Goal: Book appointment/travel/reservation

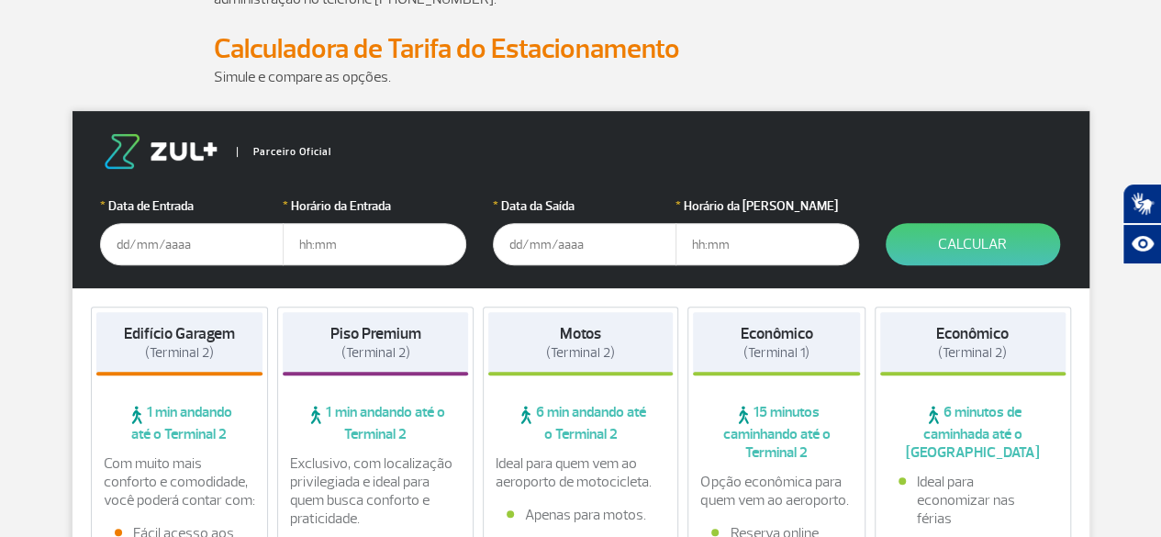
scroll to position [226, 0]
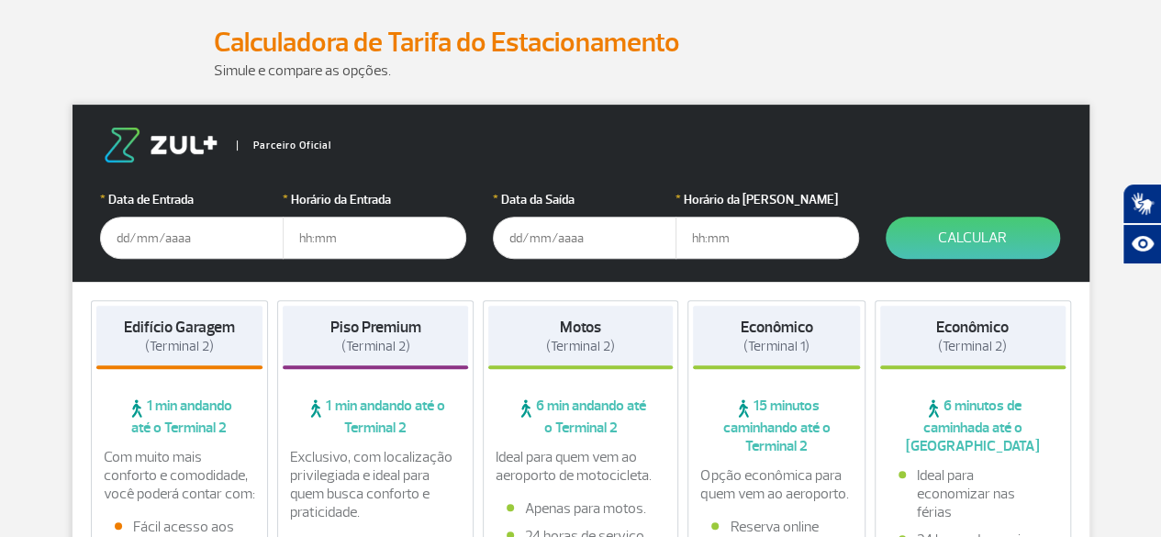
click at [146, 228] on input "text" at bounding box center [192, 238] width 184 height 42
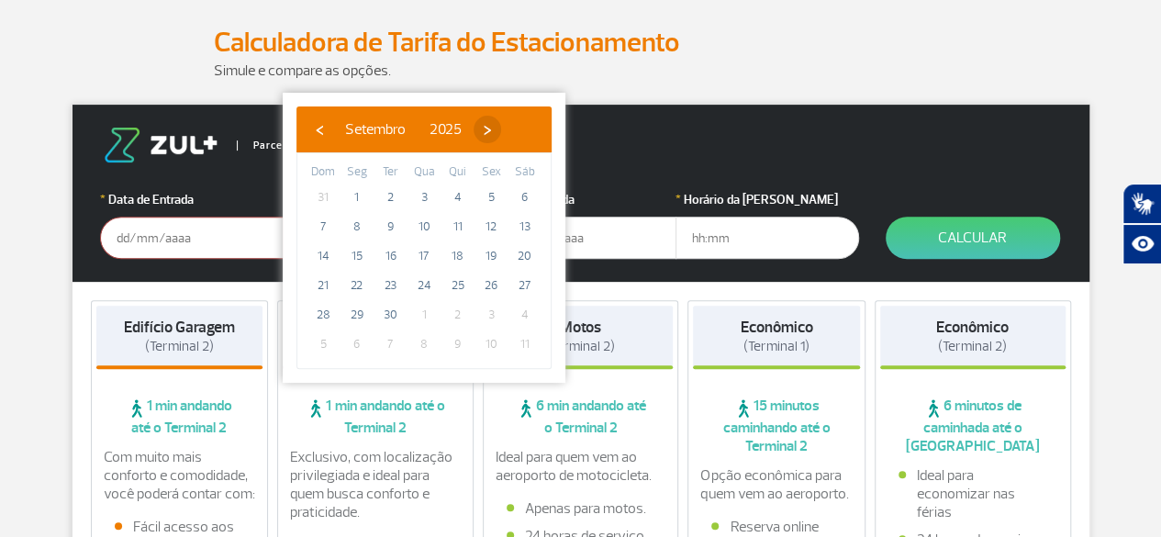
click at [501, 129] on span "›" at bounding box center [488, 130] width 28 height 28
click at [515, 291] on span "25" at bounding box center [524, 285] width 29 height 29
type input "[DATE]"
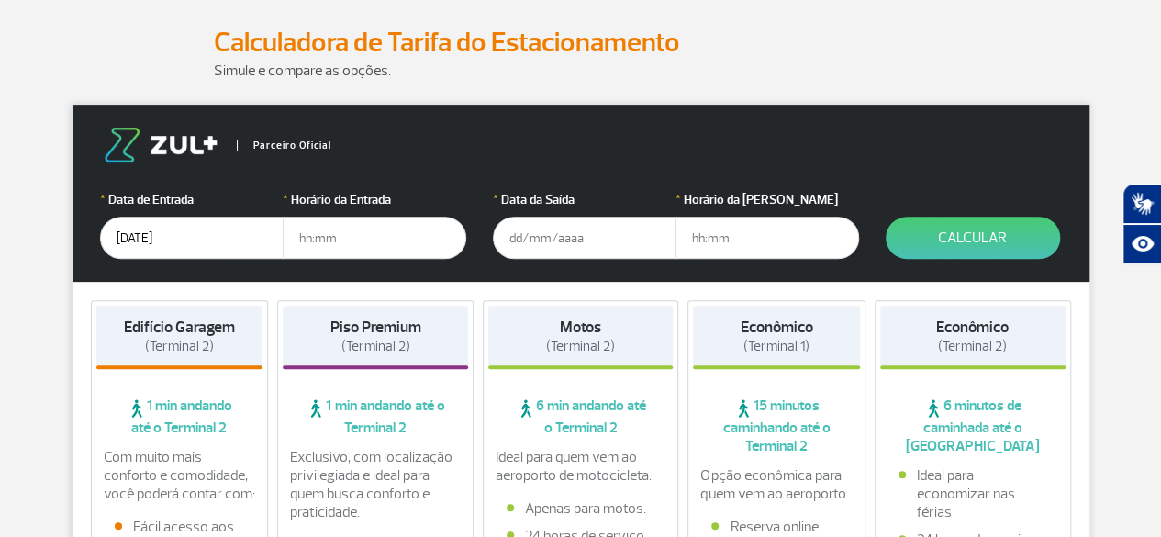
click at [356, 245] on input "text" at bounding box center [375, 238] width 184 height 42
type input "12:00"
click at [567, 240] on input "text" at bounding box center [585, 238] width 184 height 42
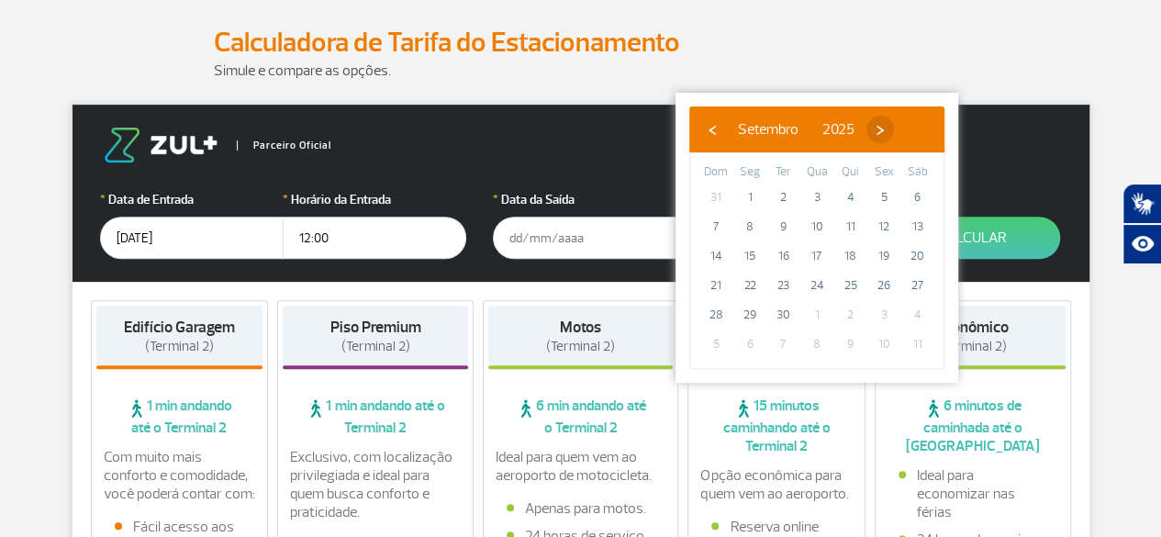
click at [894, 126] on span "›" at bounding box center [880, 130] width 28 height 28
click at [709, 318] on span "26" at bounding box center [715, 314] width 29 height 29
type input "[DATE]"
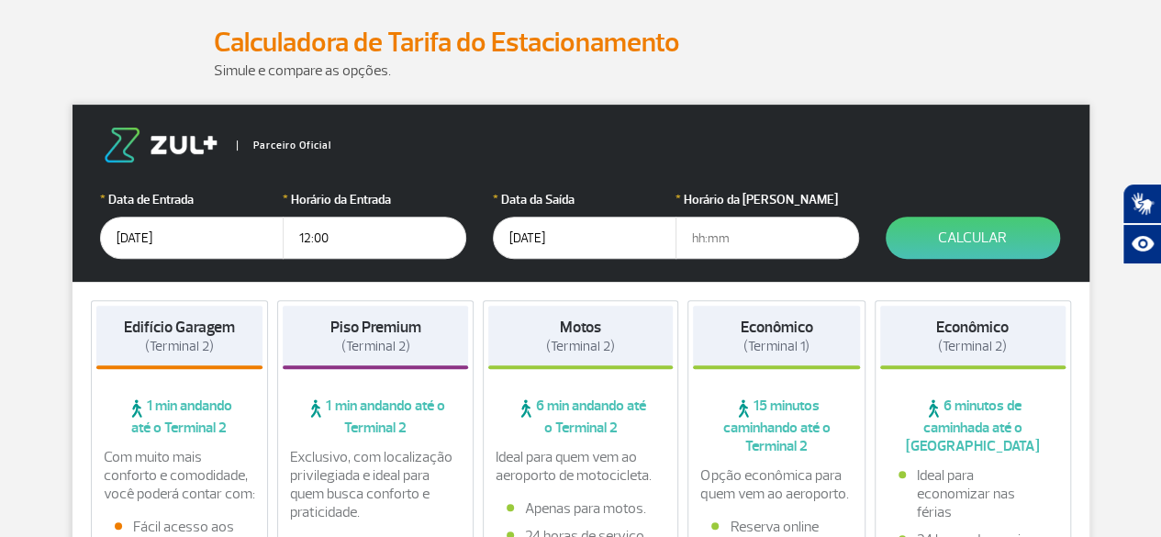
click at [729, 241] on input "text" at bounding box center [768, 238] width 184 height 42
type input "21:00"
click at [980, 227] on button "Calcular" at bounding box center [973, 238] width 174 height 42
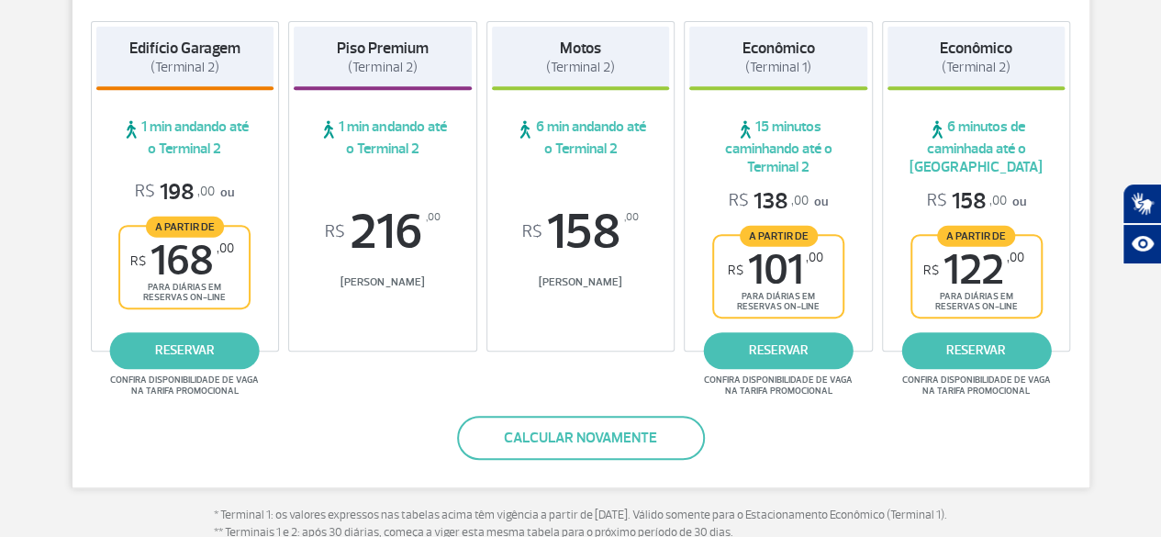
scroll to position [382, 0]
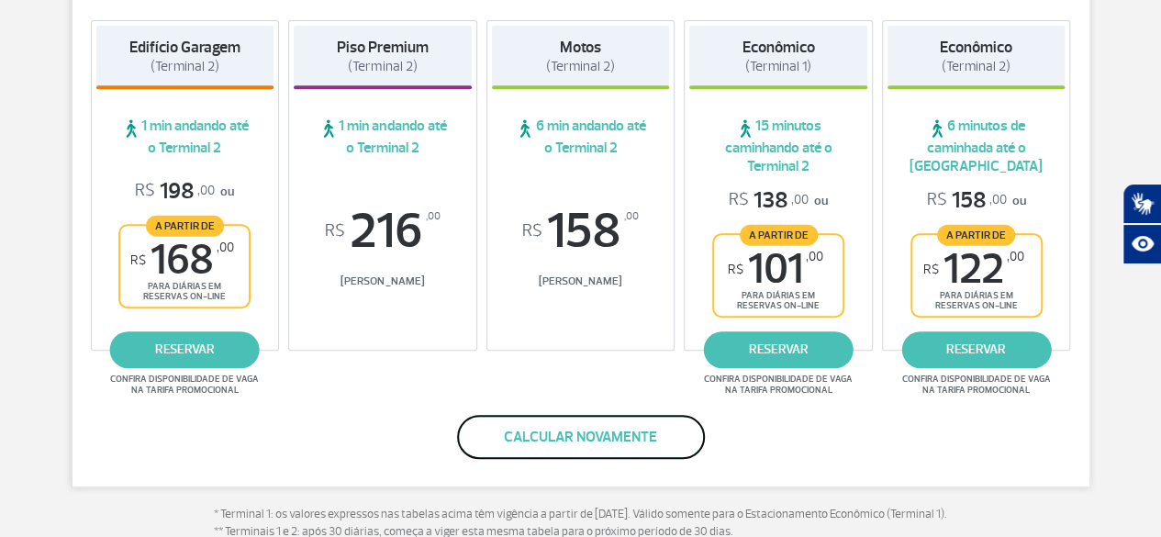
click at [663, 438] on button "Calcular novamente" at bounding box center [581, 437] width 248 height 44
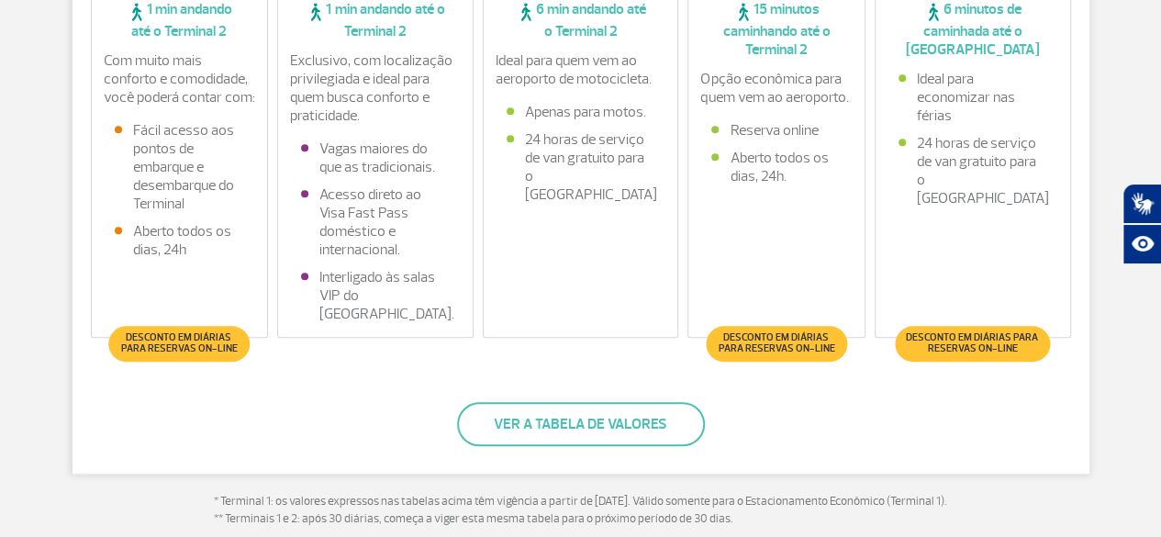
scroll to position [622, 0]
click at [1013, 269] on div "Econômico (Terminal 2) 6 minutos de caminhada até o Terminal 2 Ideal para econo…" at bounding box center [973, 121] width 196 height 434
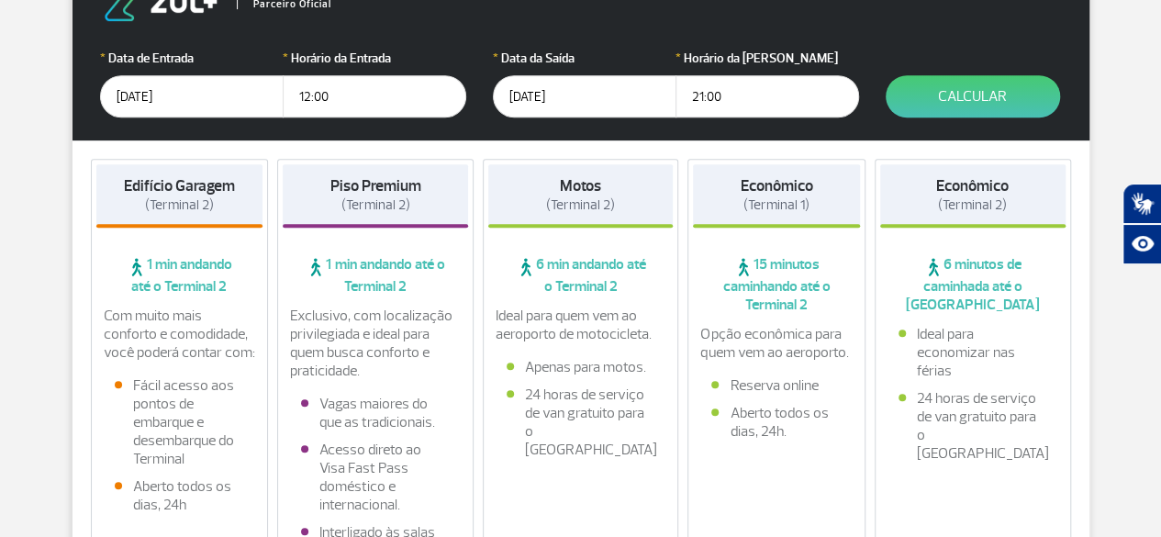
scroll to position [365, 0]
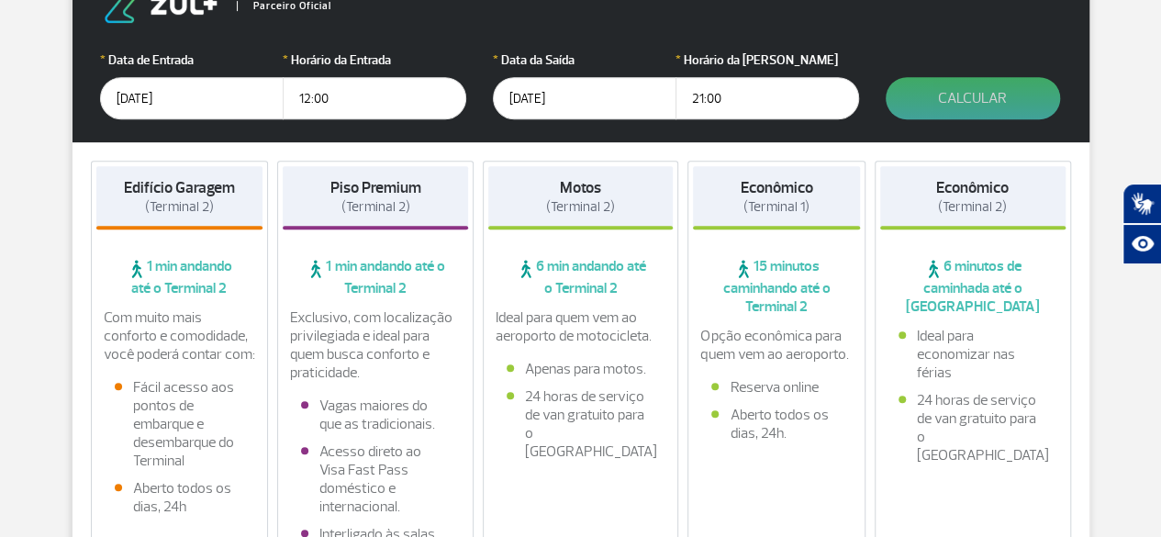
click at [1034, 99] on button "Calcular" at bounding box center [973, 98] width 174 height 42
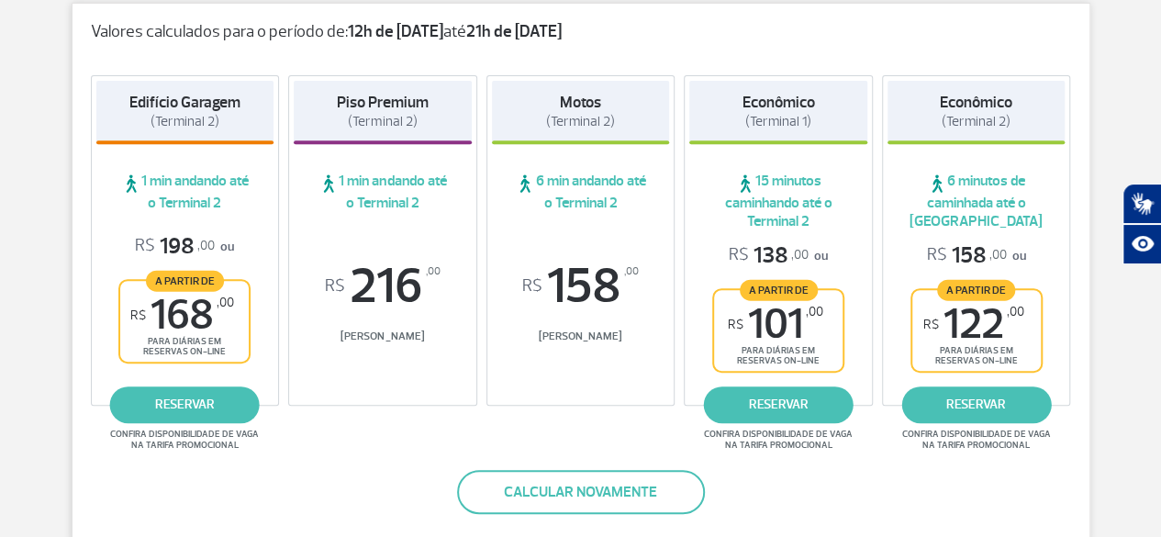
scroll to position [325, 0]
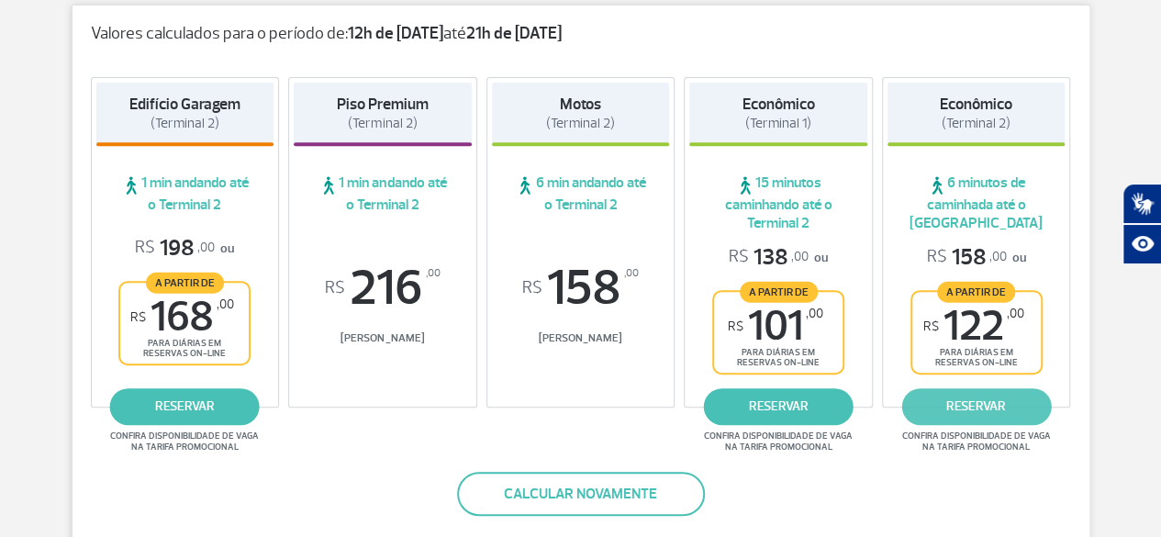
click at [980, 392] on link "reservar" at bounding box center [976, 406] width 150 height 37
